Goal: Check status

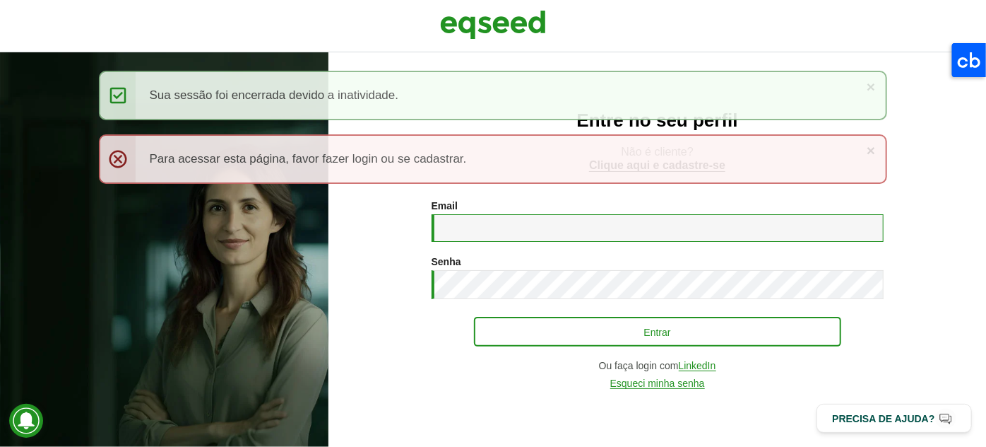
type input "**********"
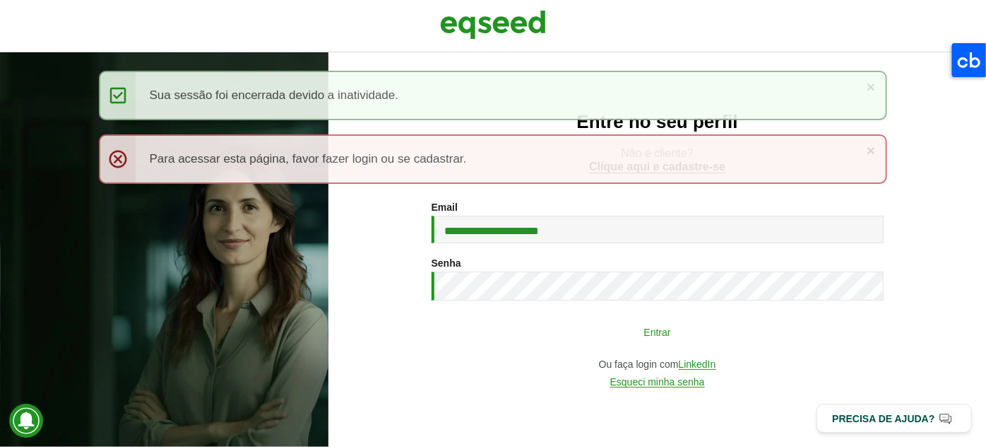
click at [654, 338] on button "Entrar" at bounding box center [657, 331] width 367 height 27
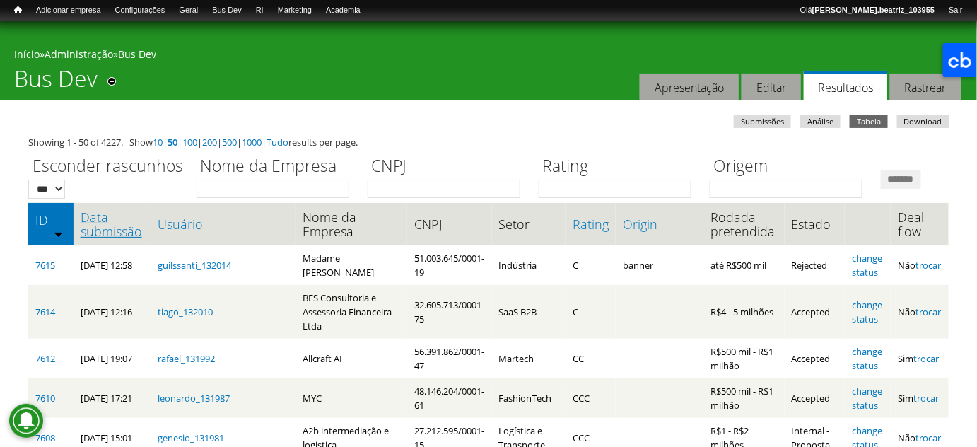
click at [114, 238] on link "Data submissão" at bounding box center [112, 224] width 63 height 28
